Goal: Task Accomplishment & Management: Manage account settings

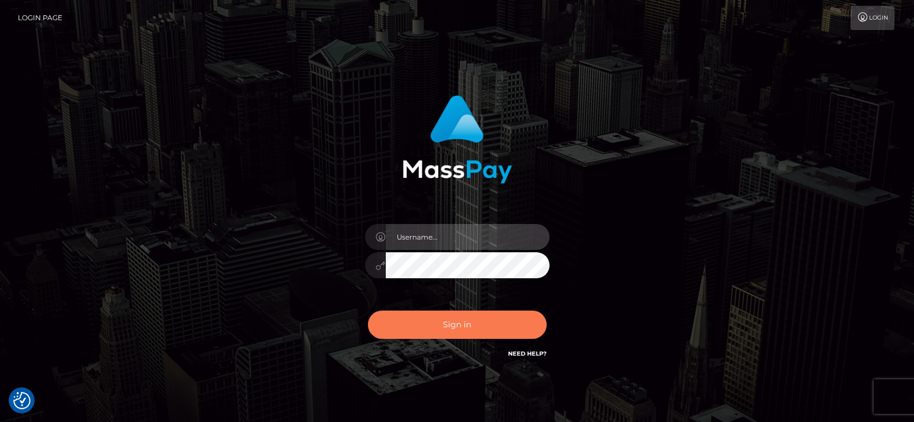
type input "Nocelyn.xcite"
click at [491, 320] on button "Sign in" at bounding box center [457, 324] width 179 height 28
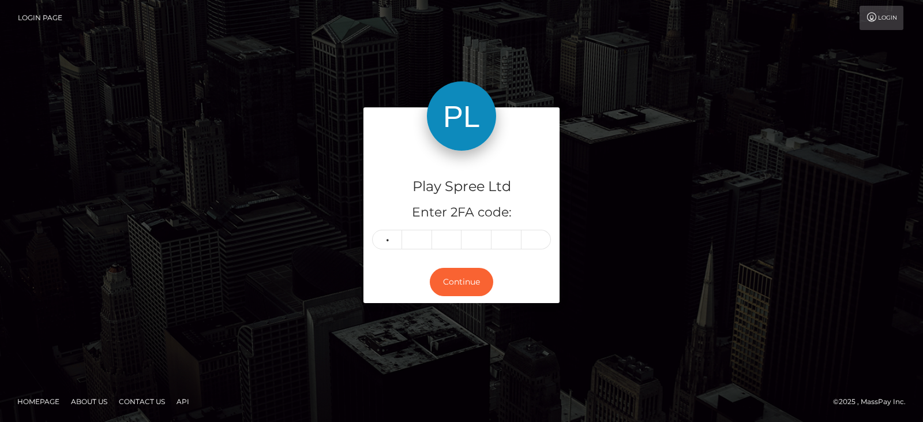
type input "0"
type input "3"
type input "7"
type input "0"
type input "6"
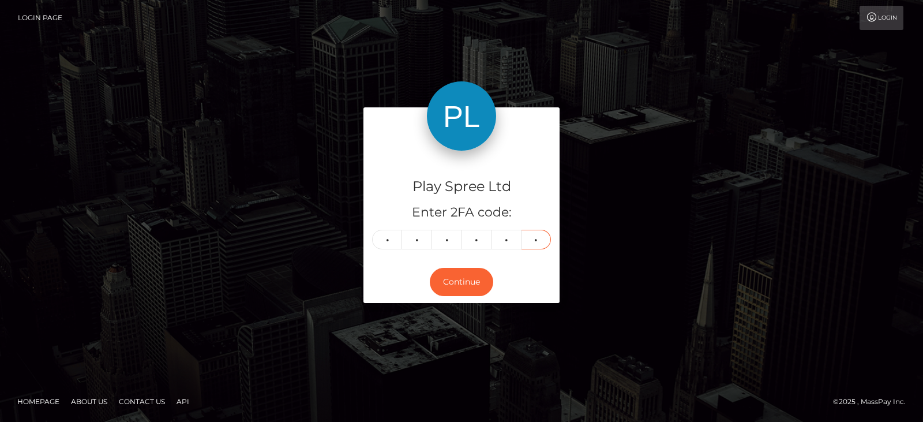
type input "2"
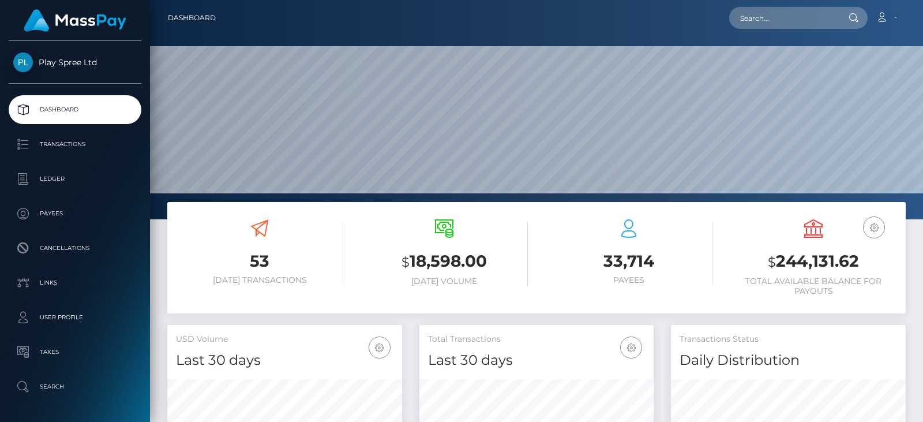
scroll to position [205, 234]
click at [824, 258] on h3 "$ 244,131.62" at bounding box center [813, 262] width 167 height 24
copy h3 "244,131.62"
